Goal: Navigation & Orientation: Find specific page/section

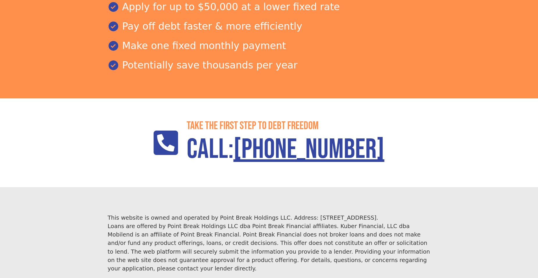
scroll to position [828, 0]
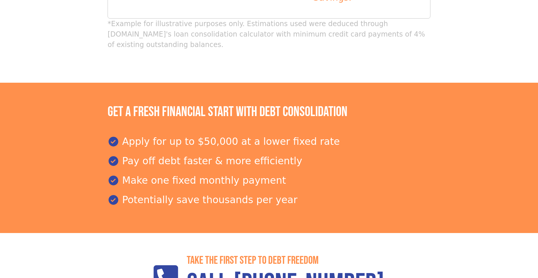
scroll to position [828, 0]
